Goal: Task Accomplishment & Management: Manage account settings

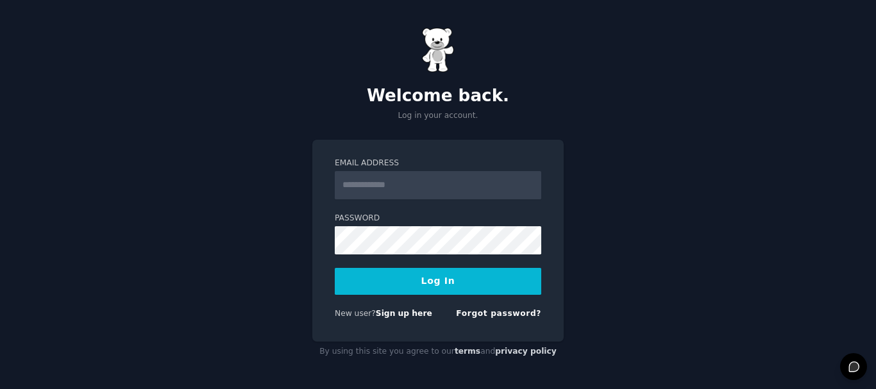
click at [393, 195] on input "Email Address" at bounding box center [438, 185] width 206 height 28
type input "**********"
click at [383, 313] on link "Sign up here" at bounding box center [404, 313] width 56 height 9
click at [403, 192] on input "Email Address" at bounding box center [438, 185] width 206 height 28
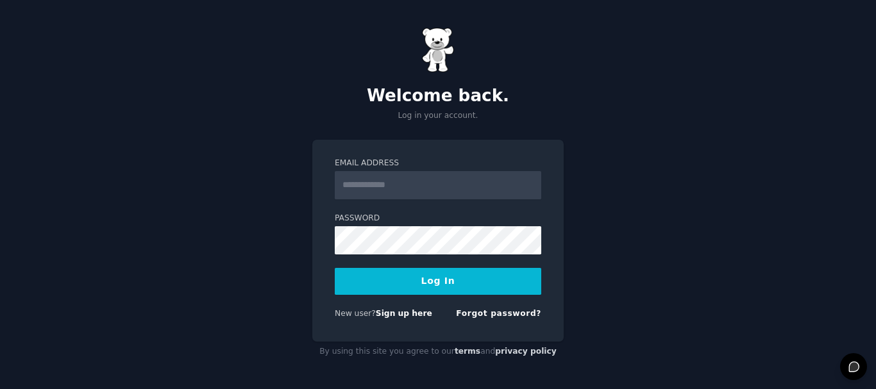
type input "**********"
click at [402, 290] on button "Log In" at bounding box center [438, 281] width 206 height 27
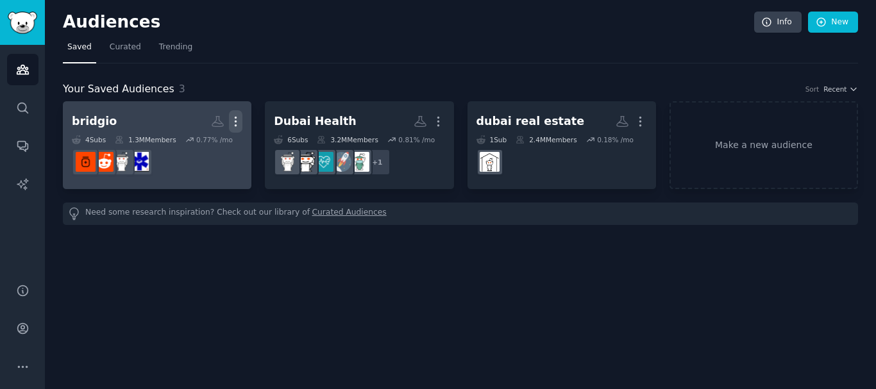
click at [235, 122] on icon "button" at bounding box center [235, 121] width 13 height 13
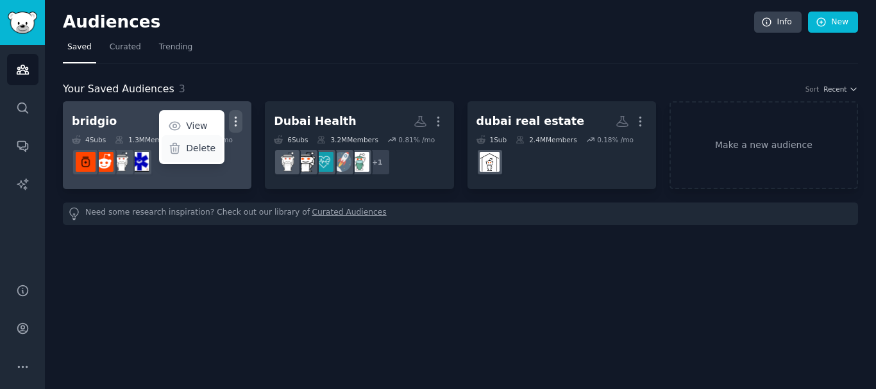
click at [203, 149] on p "Delete" at bounding box center [200, 148] width 29 height 13
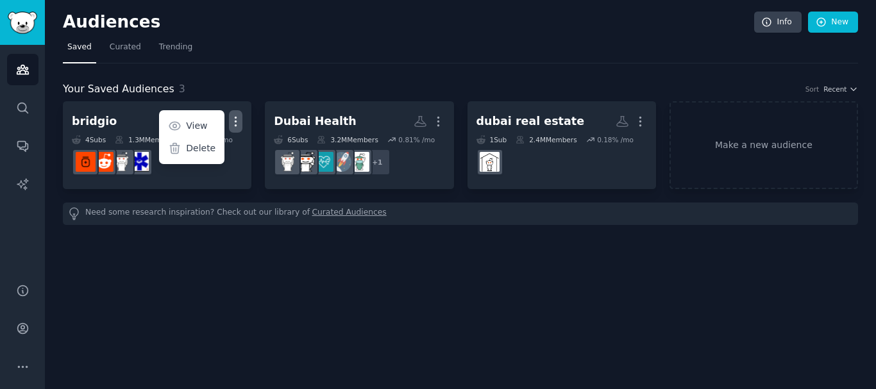
click at [491, 45] on nav "Saved Curated Trending" at bounding box center [460, 50] width 795 height 26
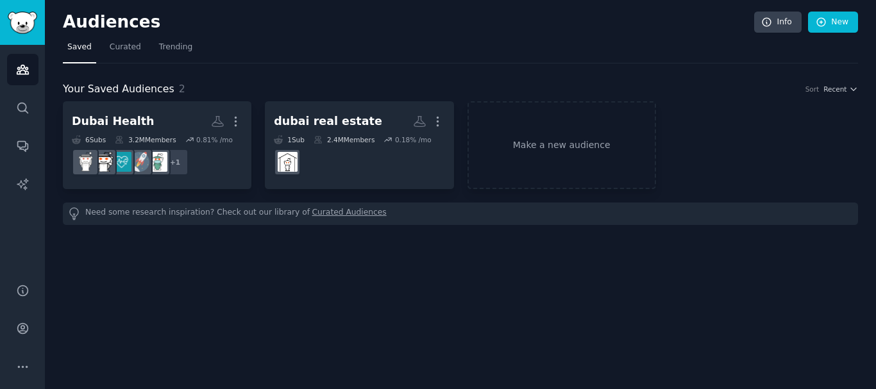
click at [237, 122] on icon "button" at bounding box center [235, 121] width 13 height 13
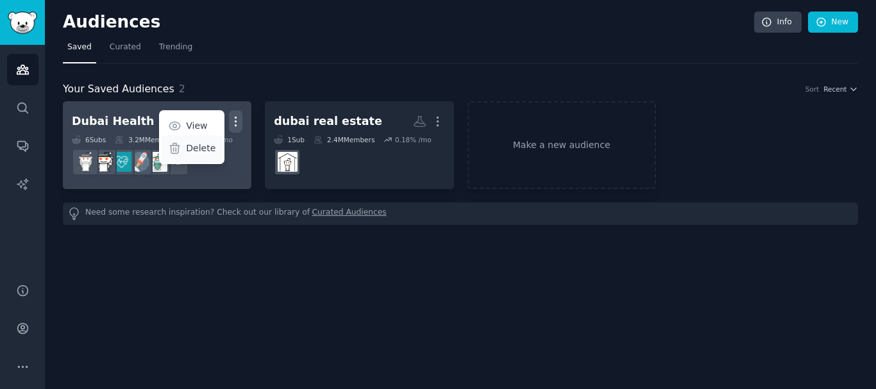
click at [202, 149] on p "Delete" at bounding box center [200, 148] width 29 height 13
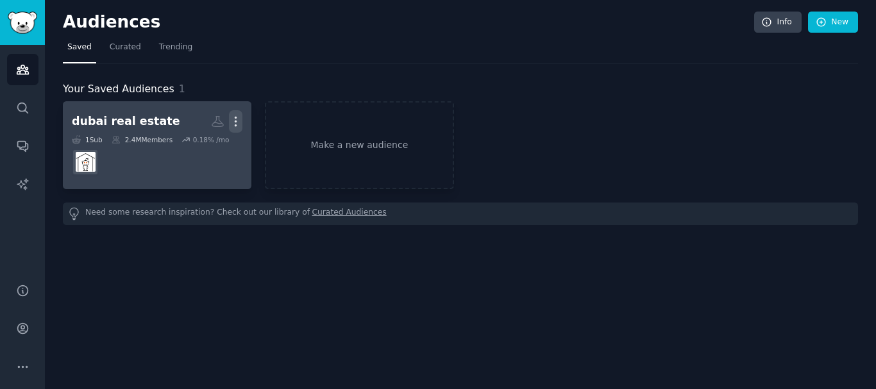
click at [237, 115] on icon "button" at bounding box center [235, 121] width 13 height 13
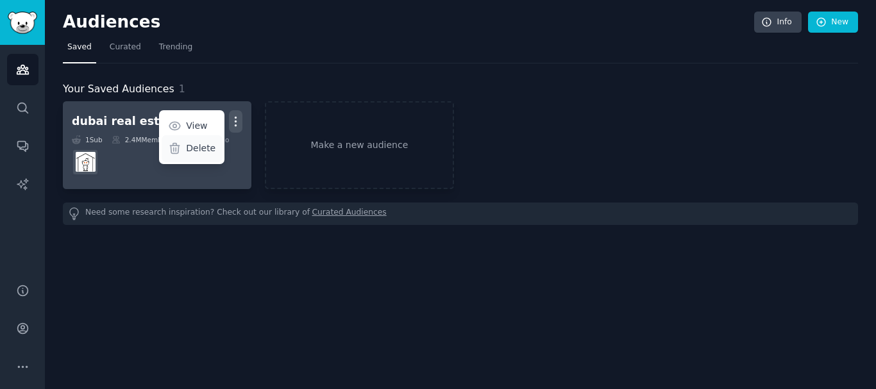
click at [204, 146] on p "Delete" at bounding box center [200, 148] width 29 height 13
